Goal: Find specific page/section: Find specific page/section

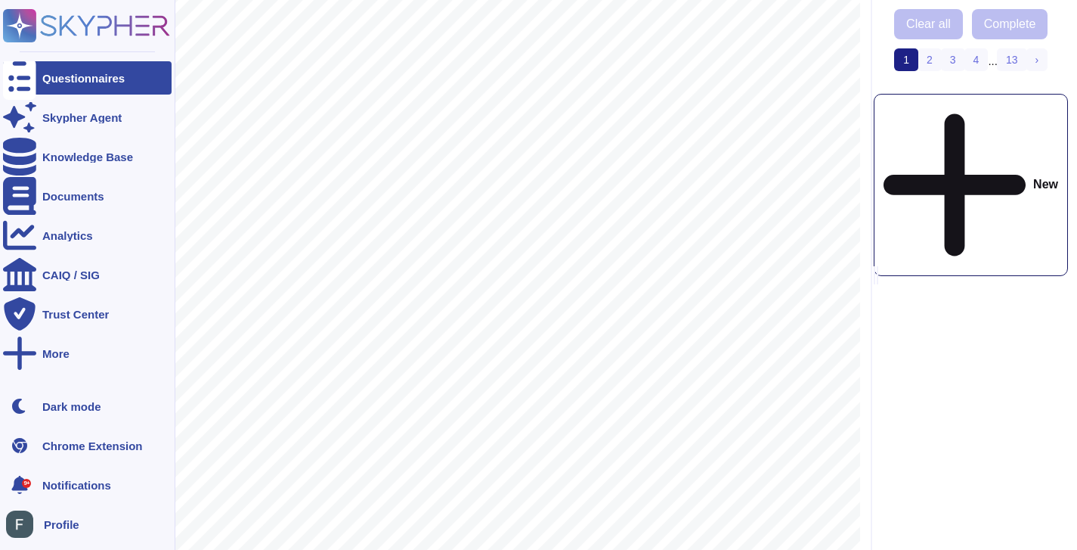
click at [16, 32] on rect at bounding box center [19, 25] width 33 height 33
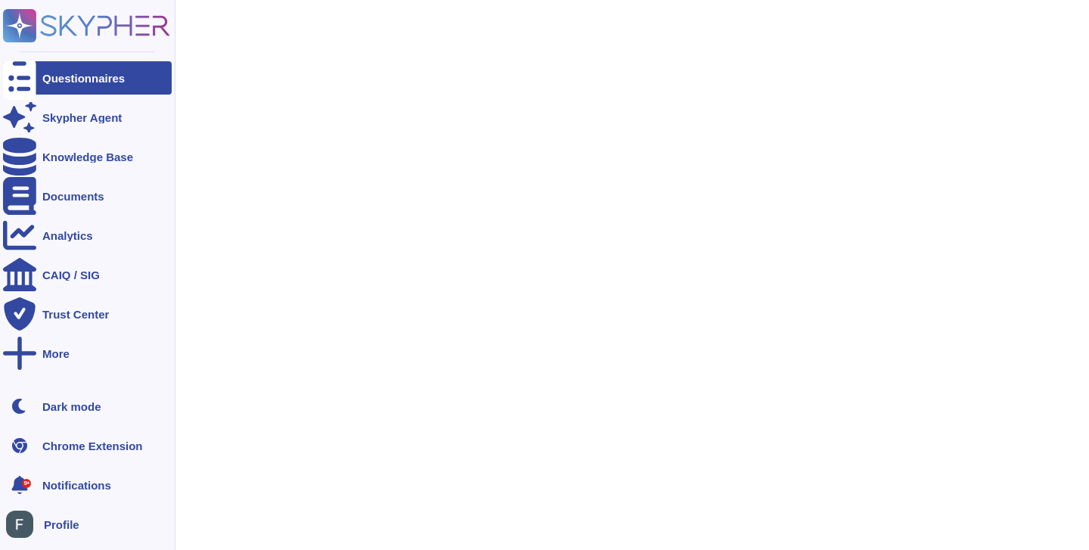
click at [16, 32] on rect at bounding box center [19, 25] width 33 height 33
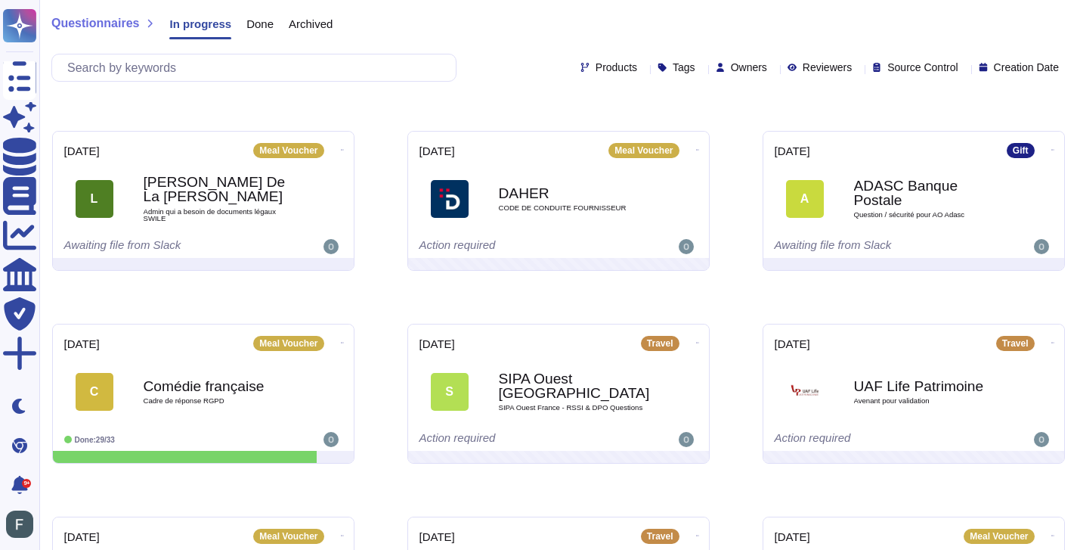
scroll to position [318, 0]
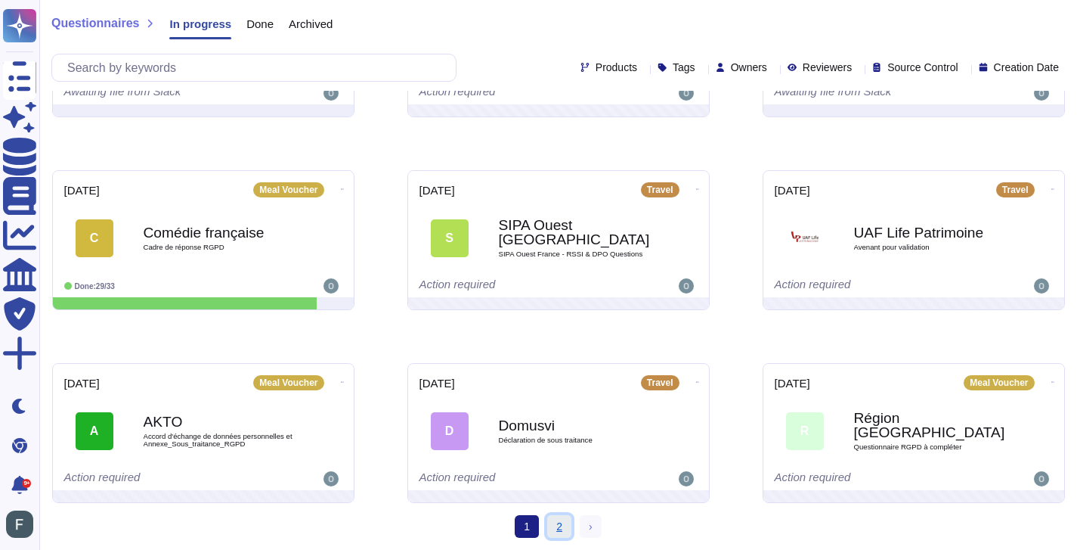
click at [553, 522] on link "2" at bounding box center [559, 526] width 24 height 23
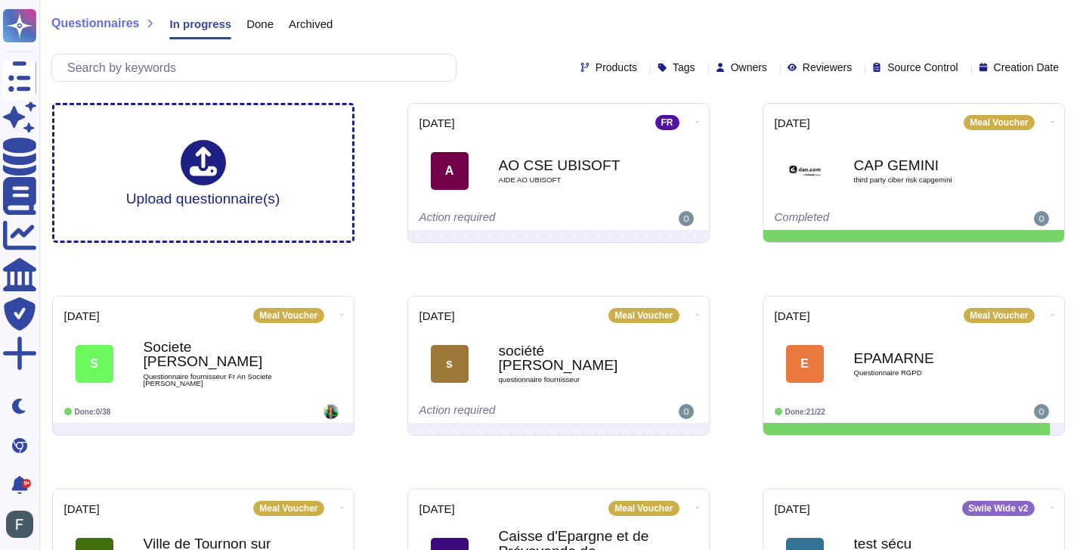
click at [264, 24] on span "Done" at bounding box center [259, 23] width 27 height 11
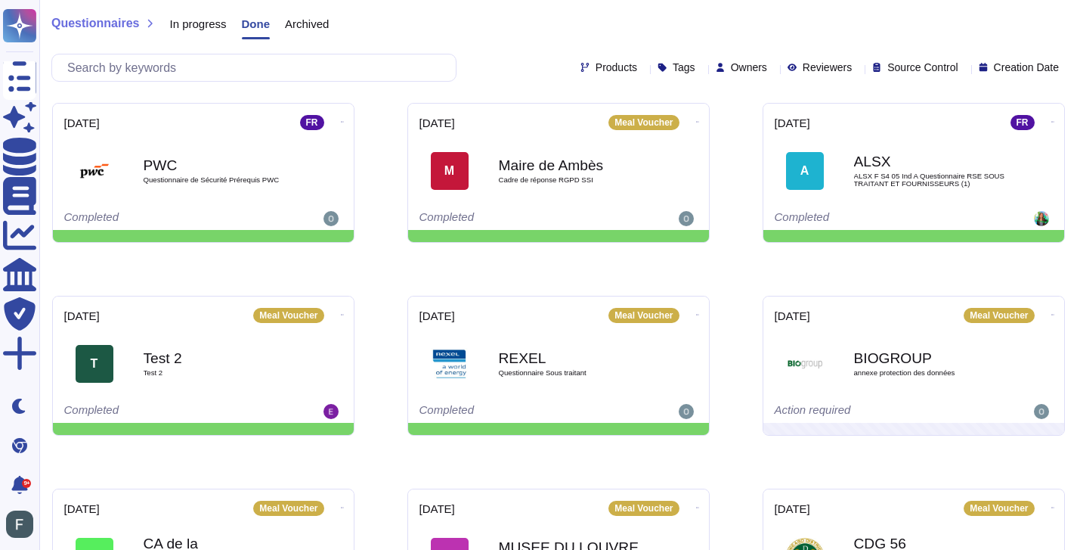
click at [197, 24] on span "In progress" at bounding box center [197, 23] width 57 height 11
